Goal: Task Accomplishment & Management: Use online tool/utility

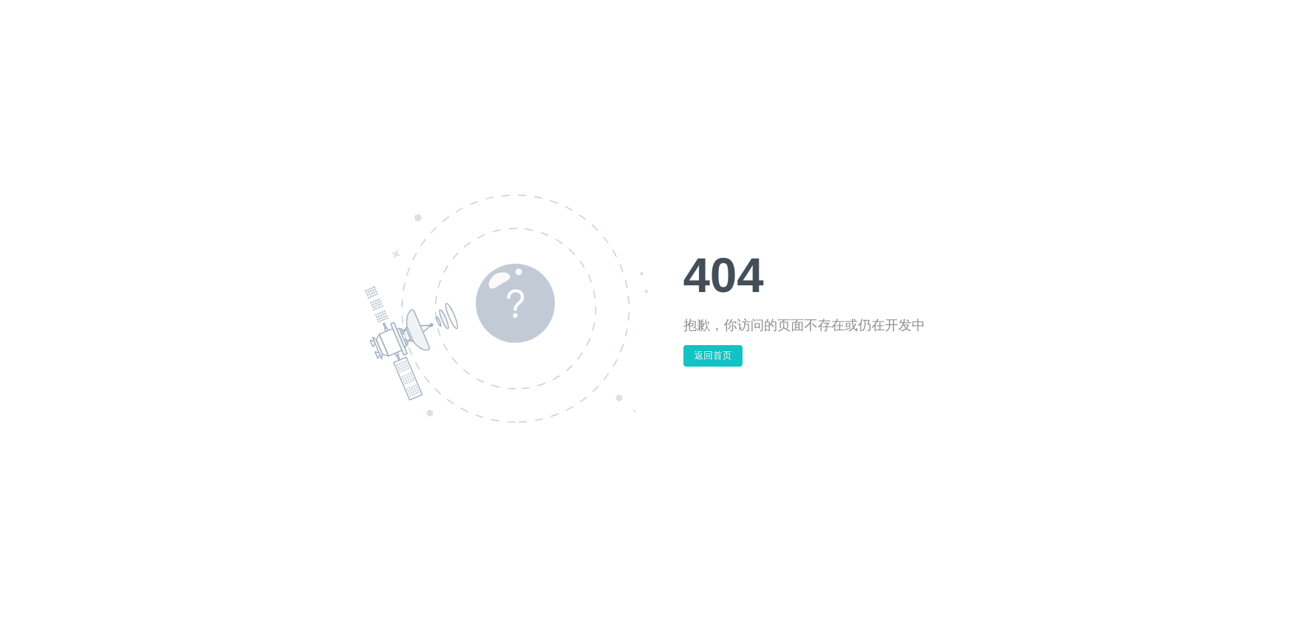
click at [719, 180] on div "404 抱歉，你访问的页面不存在或仍在开发中 返回首页" at bounding box center [644, 308] width 1289 height 617
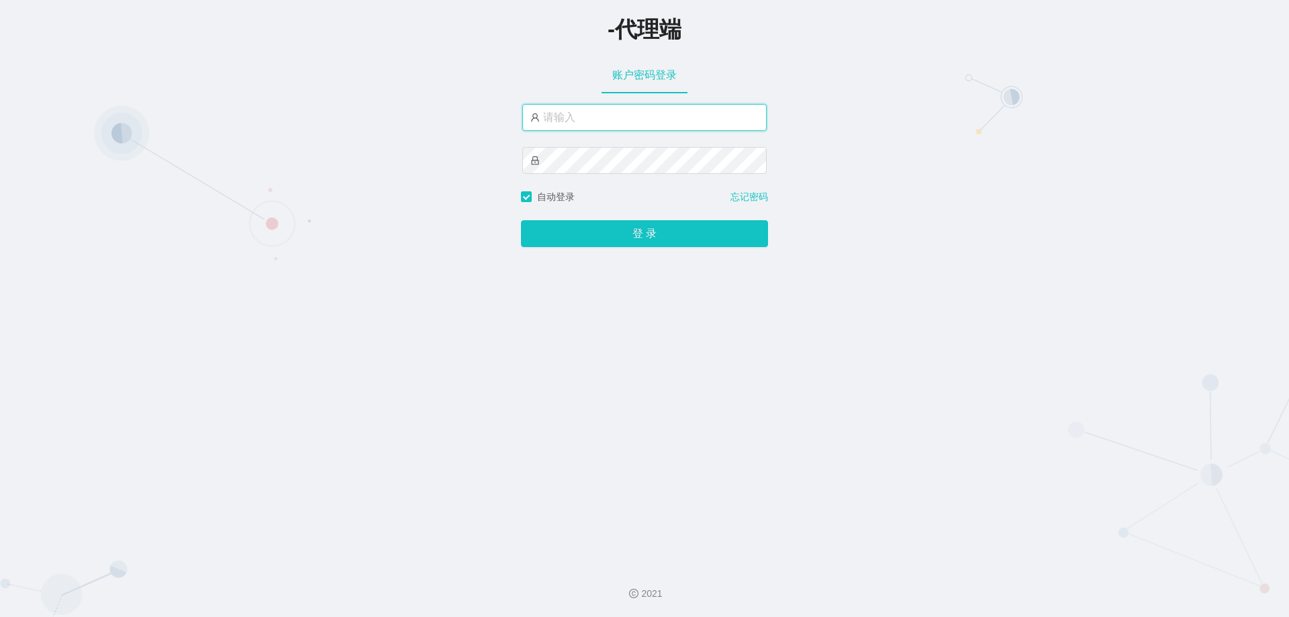
click at [609, 125] on input "text" at bounding box center [644, 117] width 244 height 27
click at [637, 121] on input "text" at bounding box center [644, 117] width 244 height 27
click at [521, 220] on button "登 录" at bounding box center [644, 233] width 247 height 27
drag, startPoint x: 608, startPoint y: 109, endPoint x: 403, endPoint y: 116, distance: 204.9
click at [404, 116] on div "-代理端 账户密码登录 xiaohei06 自动登录 忘记密码 登 录" at bounding box center [644, 277] width 1289 height 555
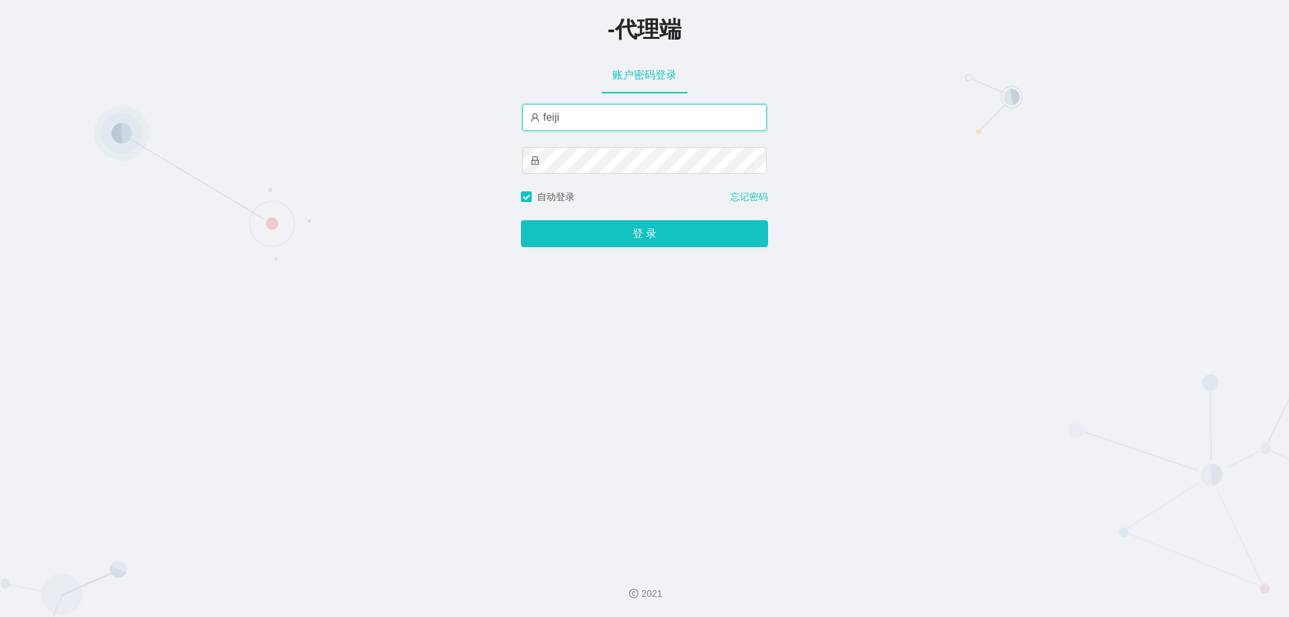
click at [521, 220] on button "登 录" at bounding box center [644, 233] width 247 height 27
click at [569, 116] on input "feiji" at bounding box center [644, 117] width 244 height 27
type input "feiji888"
click at [521, 220] on button "登 录" at bounding box center [644, 233] width 247 height 27
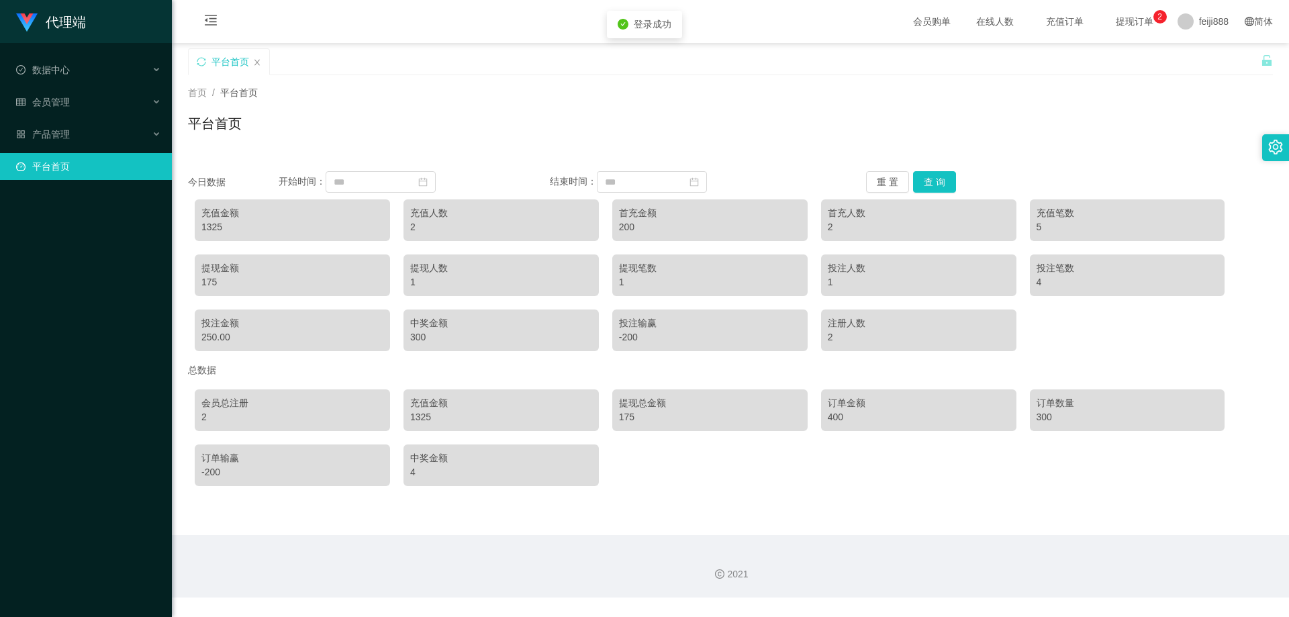
click at [645, 137] on div "平台首页" at bounding box center [730, 128] width 1085 height 31
click at [85, 104] on div "会员管理" at bounding box center [86, 102] width 172 height 27
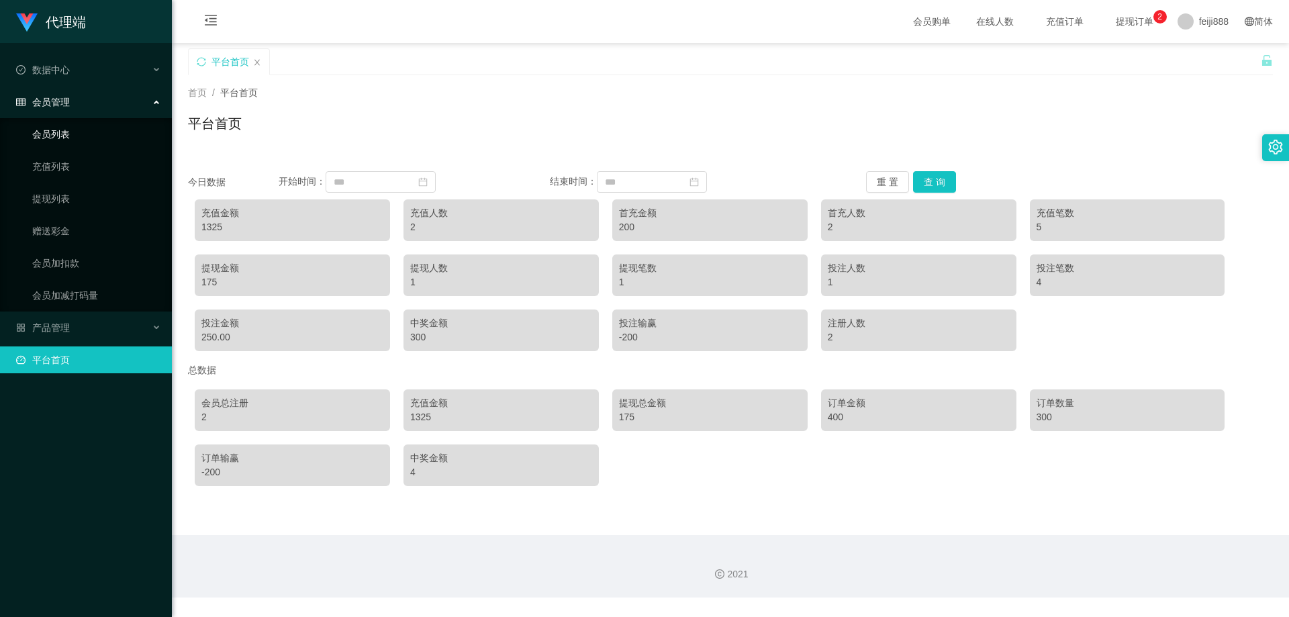
click at [72, 108] on div "会员管理" at bounding box center [86, 102] width 172 height 27
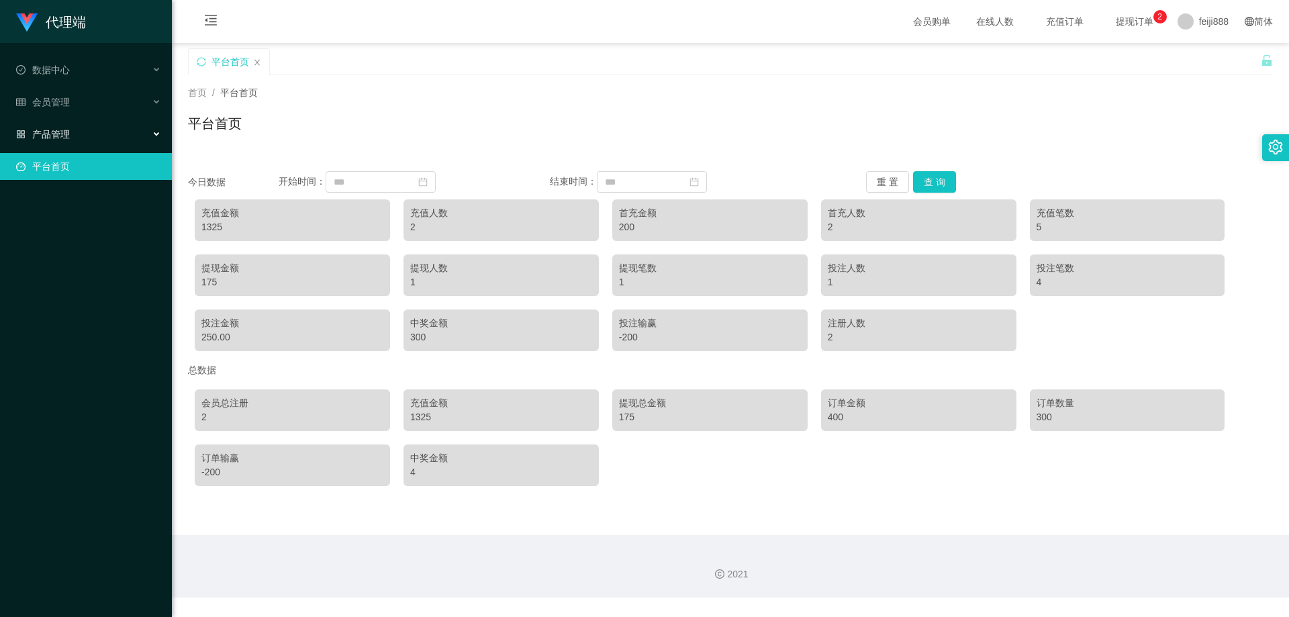
click at [73, 127] on div "产品管理" at bounding box center [86, 134] width 172 height 27
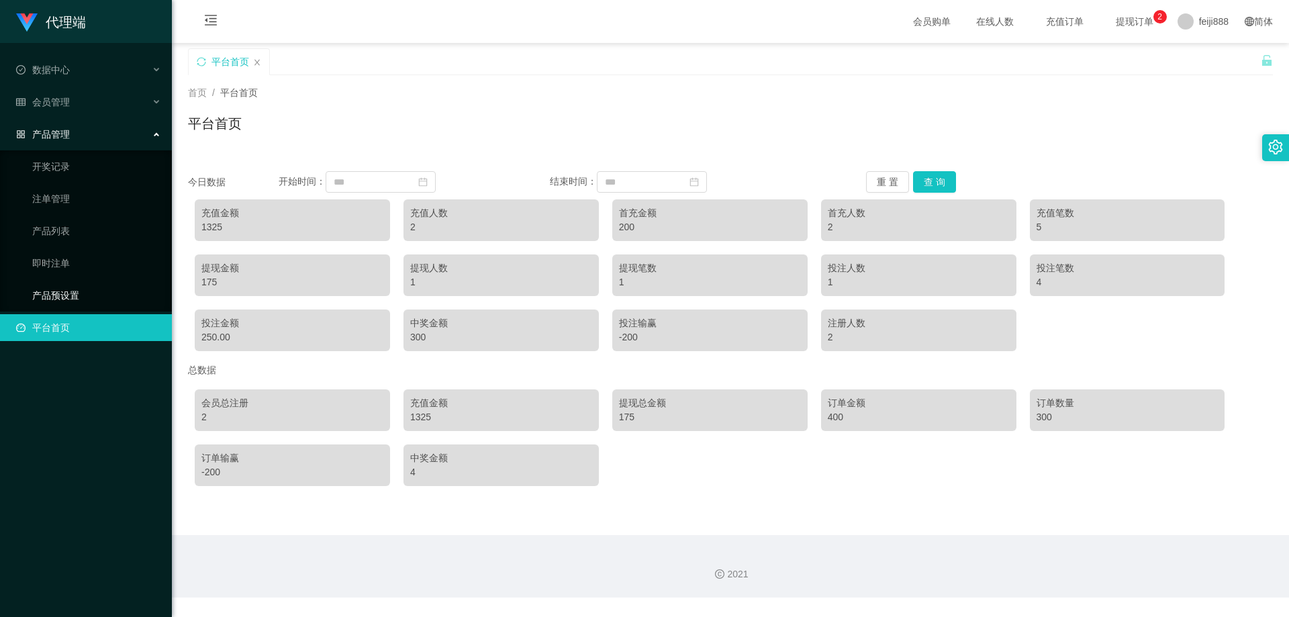
click at [74, 295] on link "产品预设置" at bounding box center [96, 295] width 129 height 27
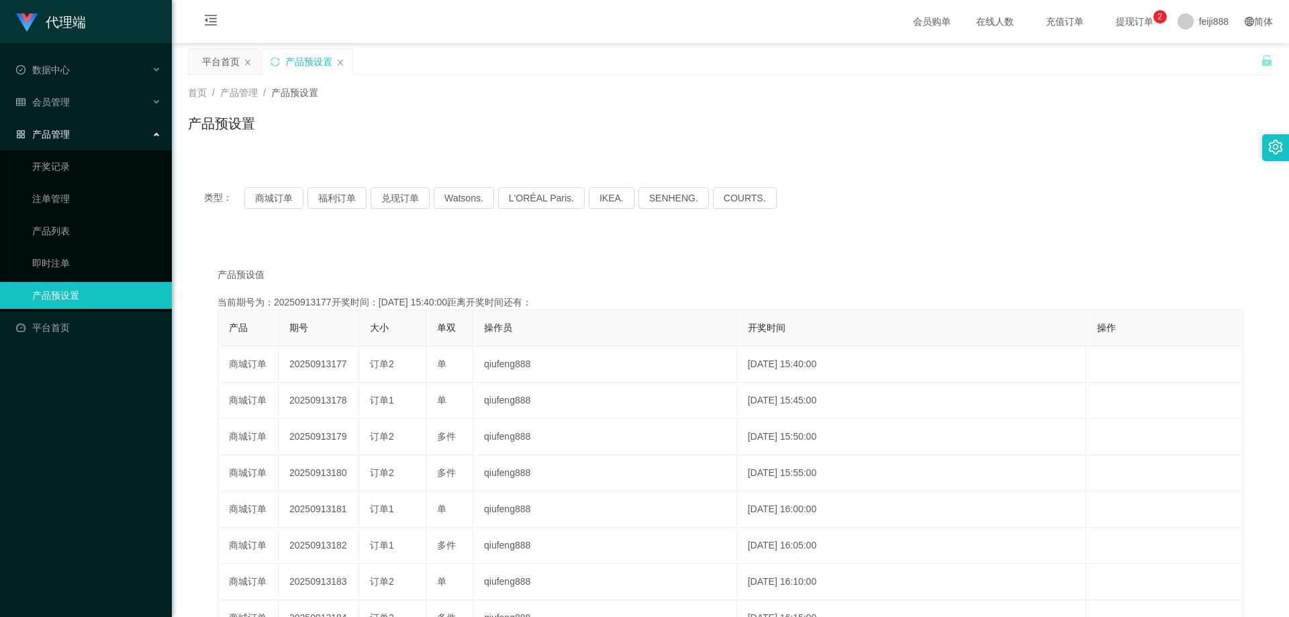
click at [399, 261] on div "产品预设值 添加期号 当前期号为：20250913177开奖时间：[DATE] 15:40:00距离开奖时间还有： 产品 期号 大小 单双 操作员 开奖时间 …" at bounding box center [730, 503] width 1085 height 530
click at [424, 251] on div "产品预设值 添加期号 当前期号为：20250913177开奖时间：2025-09-13 15:40:00距离开奖时间还有： 产品 期号 大小 单双 操作员 开…" at bounding box center [730, 503] width 1085 height 530
click at [377, 269] on div "产品预设值 添加期号" at bounding box center [731, 275] width 1026 height 14
click at [62, 193] on link "注单管理" at bounding box center [96, 198] width 129 height 27
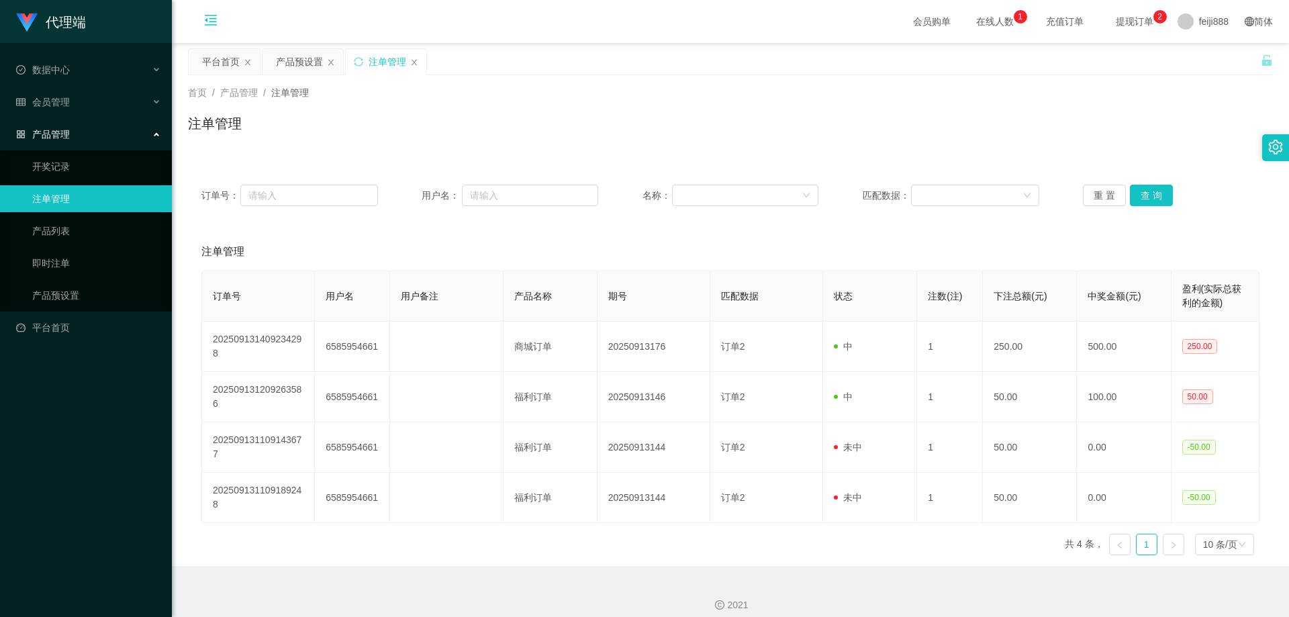
click at [203, 22] on icon "图标: menu-fold" at bounding box center [211, 22] width 46 height 43
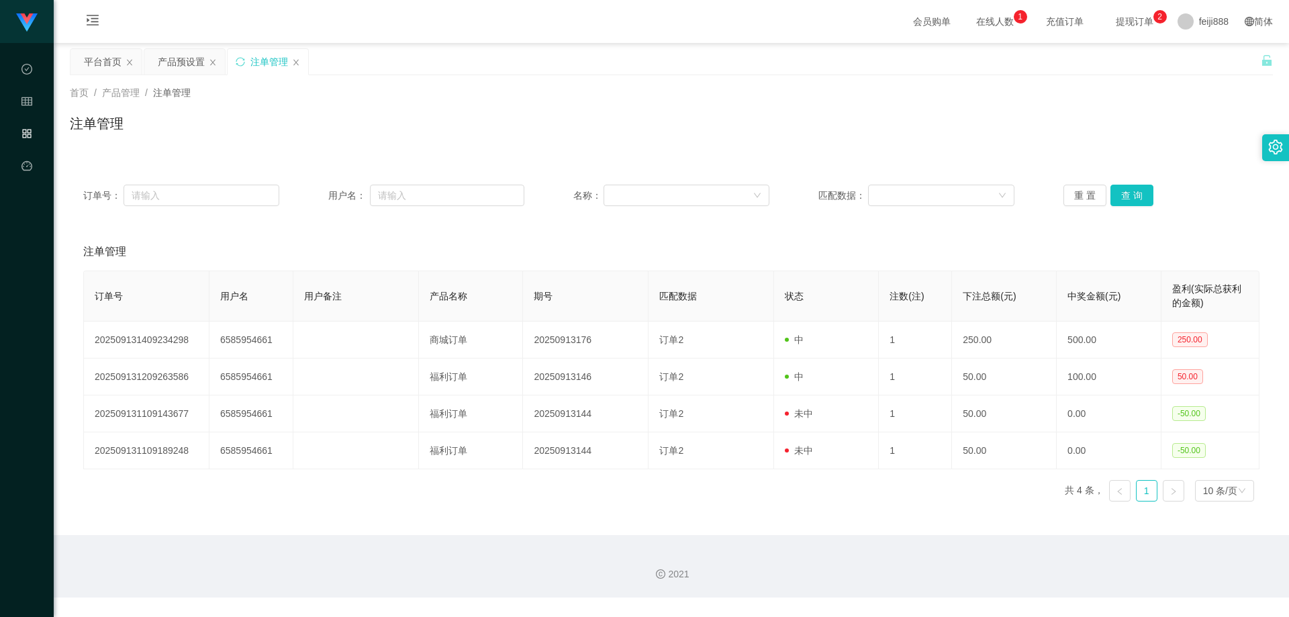
click at [255, 58] on div "注单管理" at bounding box center [269, 62] width 38 height 26
drag, startPoint x: 1015, startPoint y: 224, endPoint x: 1098, endPoint y: 217, distance: 82.9
click at [1019, 226] on div "订单号： 用户名： 名称： 匹配数据： 重 置 查 询 注单管理 订单号 用户名 用户备注 产品名称 期号 匹配数据 状态 注数(注) 下注总额(元) 中奖金…" at bounding box center [671, 341] width 1203 height 341
click at [1121, 192] on button "查 询" at bounding box center [1132, 195] width 43 height 21
click at [1064, 240] on div "注单管理" at bounding box center [671, 252] width 1176 height 38
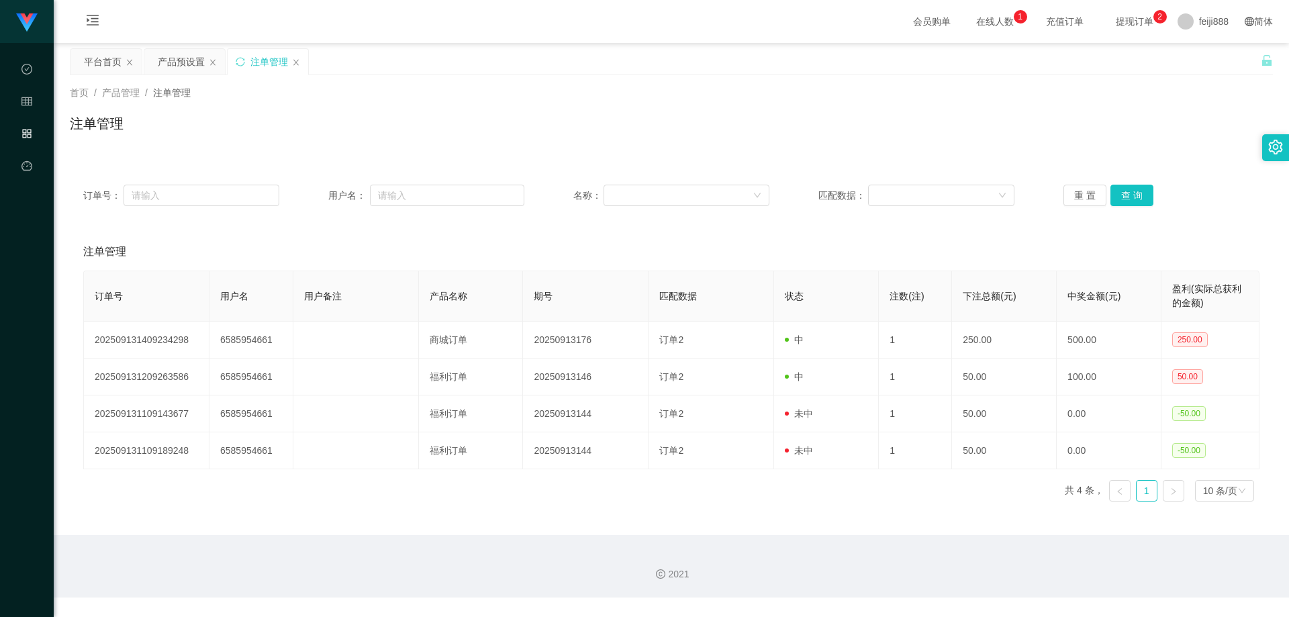
click at [995, 97] on div "首页 / 产品管理 / 注单管理 /" at bounding box center [671, 93] width 1203 height 14
click at [1009, 109] on div "首页 / 产品管理 / 注单管理 / 注单管理" at bounding box center [671, 115] width 1203 height 58
click at [972, 121] on div "注单管理" at bounding box center [671, 128] width 1203 height 31
click at [665, 97] on div "首页 / 产品管理 / 注单管理 /" at bounding box center [671, 93] width 1203 height 14
drag, startPoint x: 927, startPoint y: 72, endPoint x: 1109, endPoint y: 0, distance: 195.7
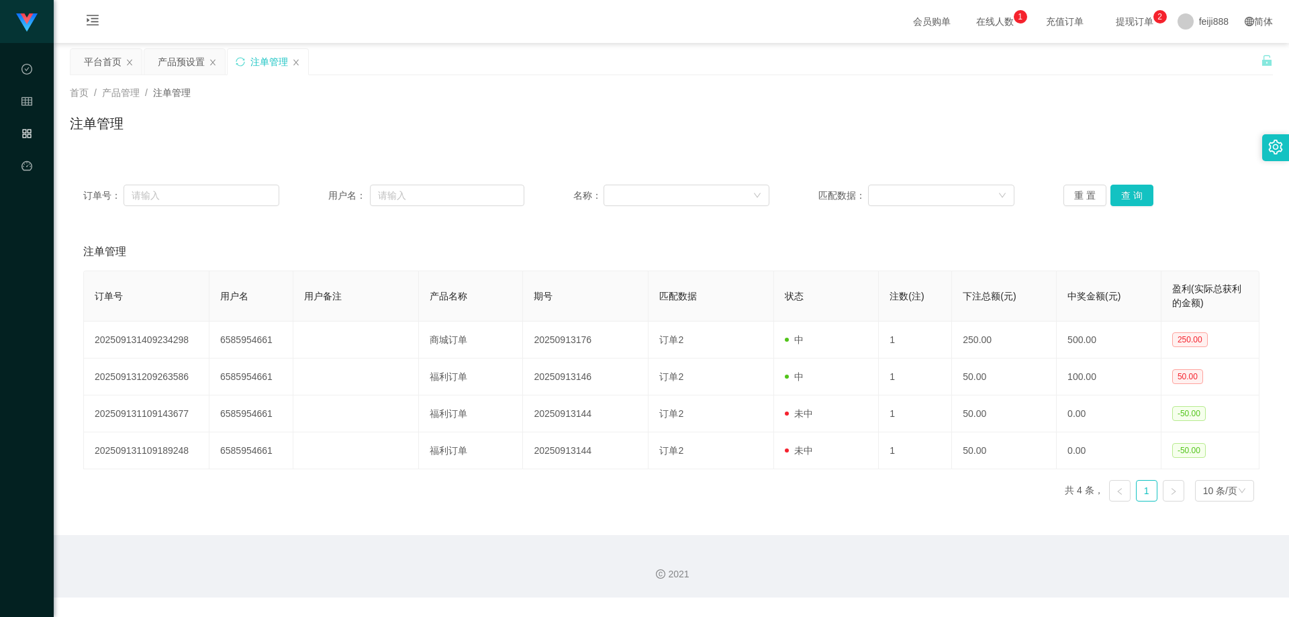
click at [928, 72] on div "平台首页 产品预设置 注单管理" at bounding box center [665, 71] width 1191 height 46
click at [64, 60] on main "关闭左侧 关闭右侧 关闭其它 刷新页面 平台首页 产品预设置 注单管理 首页 / 产品管理 / 注单管理 / 注单管理 订单号： 用户名： 名称： 匹配数据：…" at bounding box center [672, 289] width 1236 height 492
click at [177, 62] on div "产品预设置" at bounding box center [181, 62] width 47 height 26
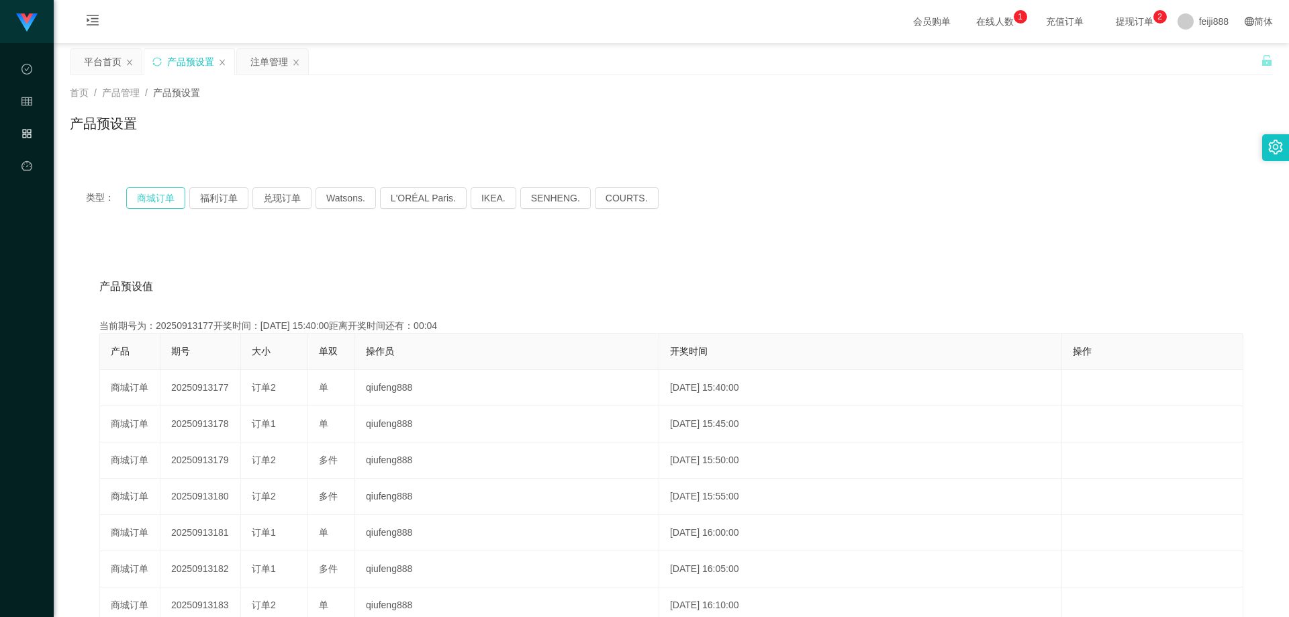
drag, startPoint x: 196, startPoint y: 243, endPoint x: 162, endPoint y: 199, distance: 55.5
click at [197, 243] on div "产品预设值 添加期号 当前期号为：20250913177开奖时间：2025-09-13 15:40:00距离开奖时间还有：00:04 产品 期号 大小 单双 …" at bounding box center [671, 514] width 1203 height 553
click at [154, 195] on button "商城订单" at bounding box center [155, 197] width 59 height 21
click at [205, 242] on div "产品预设值 添加期号 当前期号为：20250913177开奖时间：2025-09-13 15:40:00距离开奖时间还有： 产品 期号 大小 单双 操作员 开…" at bounding box center [671, 514] width 1203 height 553
click at [320, 293] on div "产品预设值 添加期号" at bounding box center [671, 287] width 1144 height 38
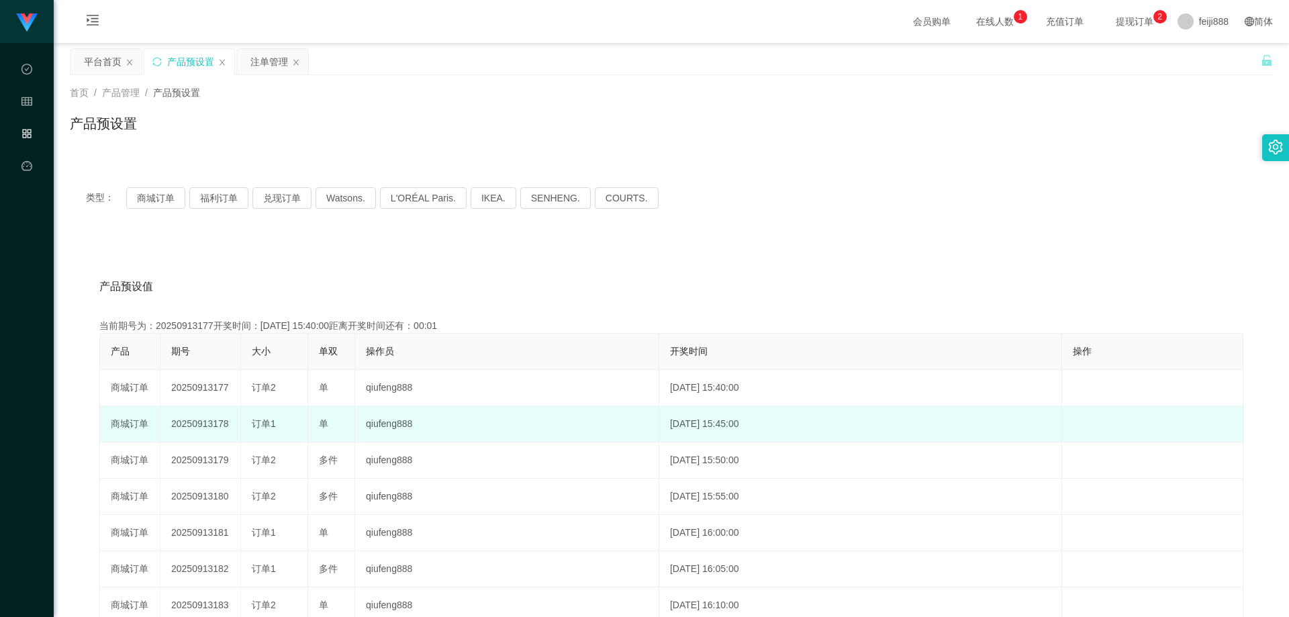
click at [216, 426] on td "20250913178" at bounding box center [200, 424] width 81 height 36
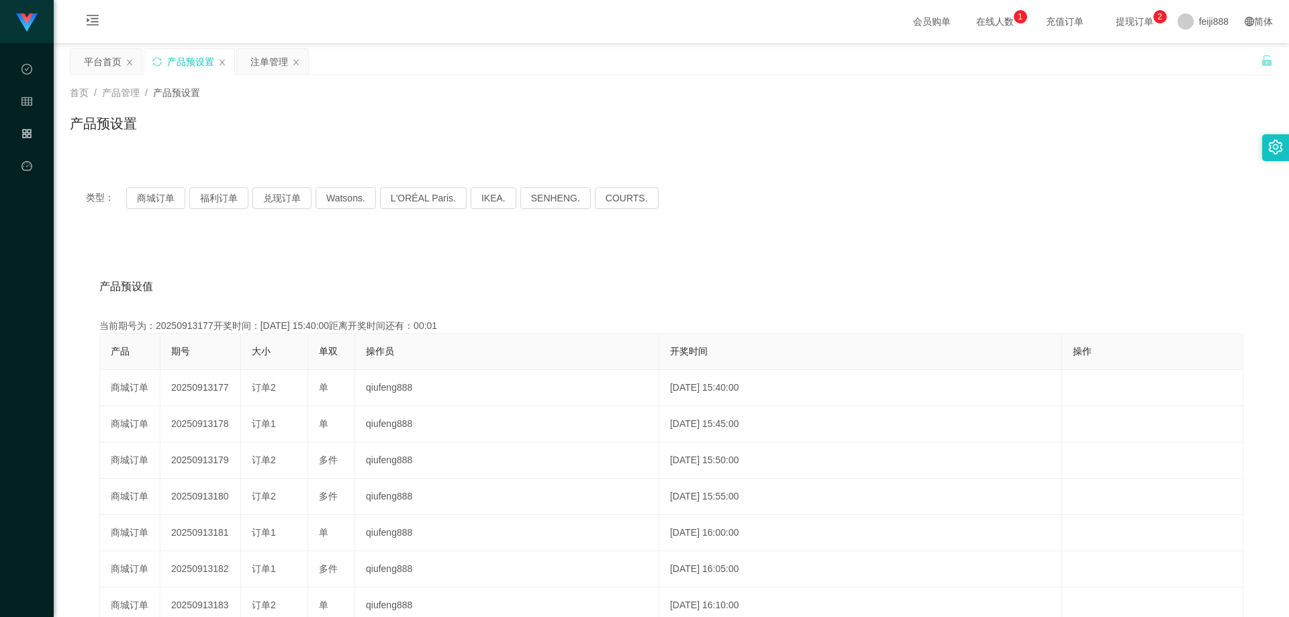
copy td "20250913178"
drag, startPoint x: 768, startPoint y: 263, endPoint x: 814, endPoint y: 248, distance: 48.2
click at [772, 263] on div "产品预设值 添加期号 当前期号为：20250913177开奖时间：2025-09-13 15:40:00距离开奖时间还有： 产品 期号 大小 单双 操作员 开…" at bounding box center [671, 514] width 1203 height 553
click at [244, 66] on div "注单管理" at bounding box center [272, 62] width 71 height 26
click at [268, 71] on div "注单管理" at bounding box center [269, 62] width 38 height 26
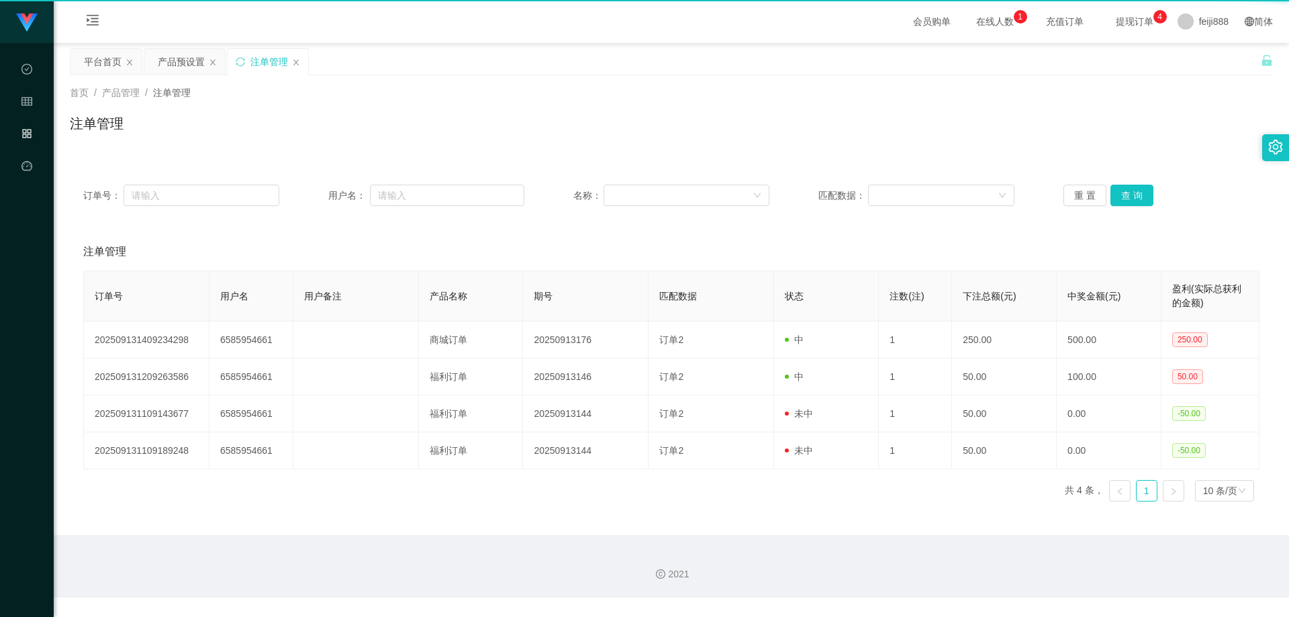
click at [849, 106] on div "首页 / 产品管理 / 注单管理 / 注单管理" at bounding box center [671, 115] width 1203 height 58
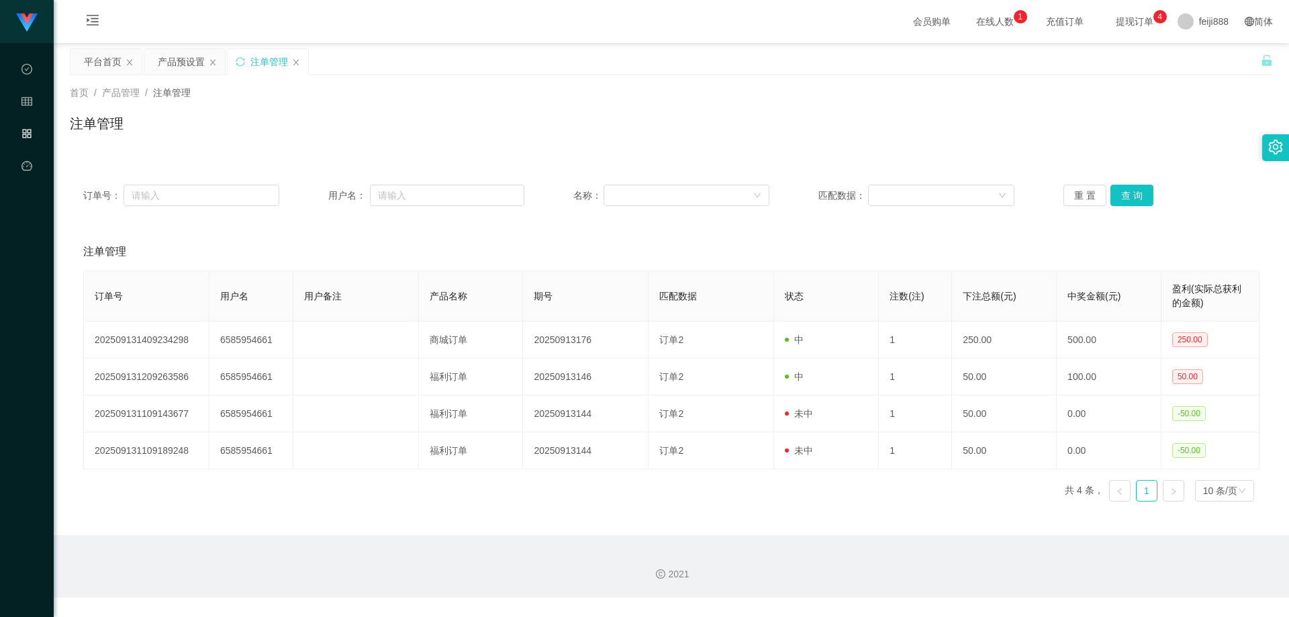
drag, startPoint x: 926, startPoint y: 105, endPoint x: 1072, endPoint y: 179, distance: 163.7
click at [927, 105] on div "首页 / 产品管理 / 注单管理 / 注单管理" at bounding box center [671, 115] width 1203 height 58
click at [1141, 193] on button "查 询" at bounding box center [1132, 195] width 43 height 21
click at [1076, 114] on div "注单管理" at bounding box center [671, 128] width 1203 height 31
click at [1136, 192] on button "查 询" at bounding box center [1132, 195] width 43 height 21
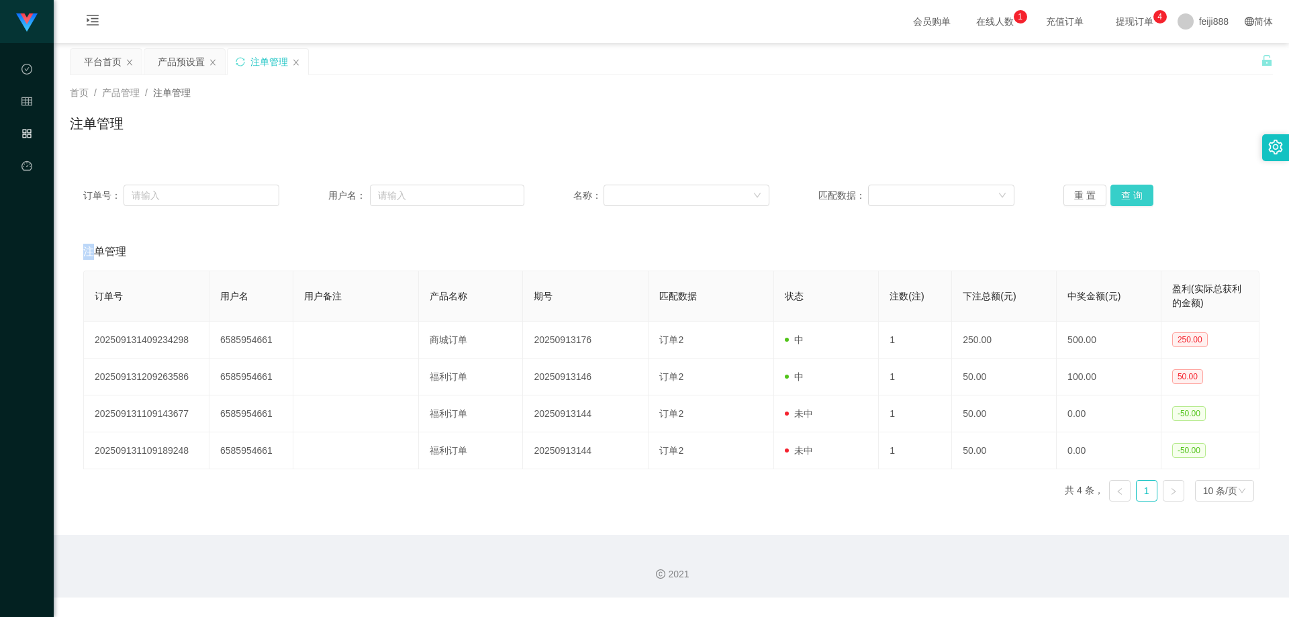
click at [1136, 192] on div "重 置 查 询" at bounding box center [1162, 195] width 196 height 21
drag, startPoint x: 1119, startPoint y: 154, endPoint x: 1096, endPoint y: 185, distance: 38.3
click at [1119, 153] on div "首页 / 产品管理 / 注单管理 / 注单管理" at bounding box center [672, 115] width 1236 height 80
click at [1091, 195] on button "重 置" at bounding box center [1085, 195] width 43 height 21
click at [1074, 116] on div "注单管理" at bounding box center [671, 128] width 1203 height 31
